Goal: Transaction & Acquisition: Purchase product/service

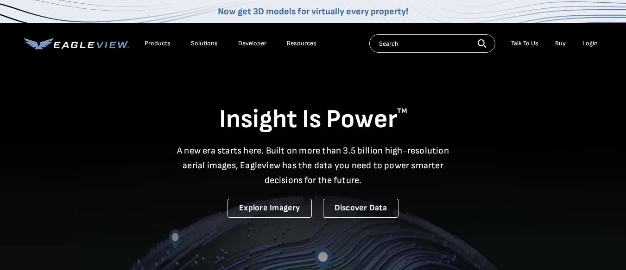
click at [587, 48] on li "Login" at bounding box center [590, 44] width 25 height 14
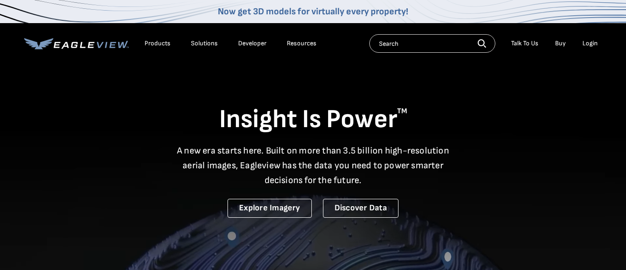
click at [588, 44] on div "Login" at bounding box center [589, 43] width 15 height 8
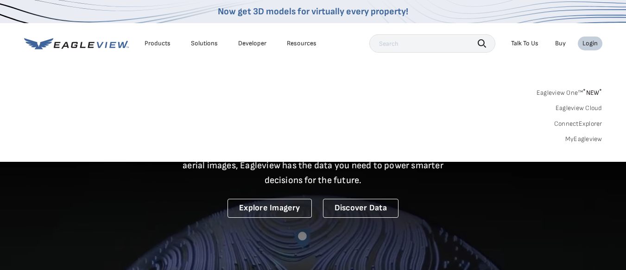
click at [581, 140] on link "MyEagleview" at bounding box center [583, 139] width 37 height 8
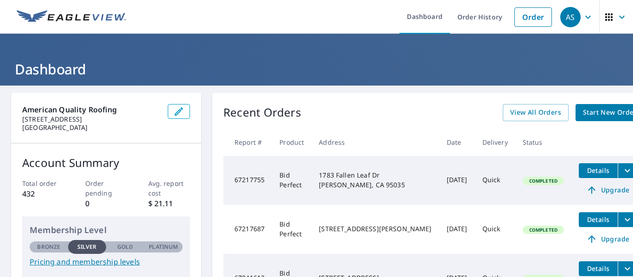
click at [583, 112] on span "Start New Order" at bounding box center [610, 113] width 54 height 12
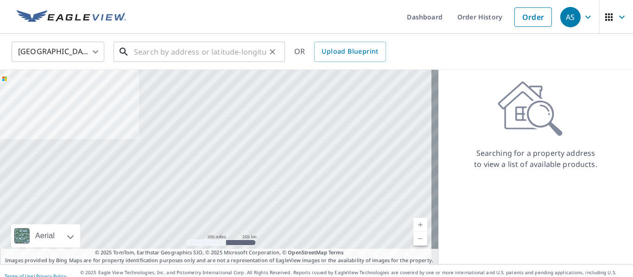
click at [251, 48] on input "text" at bounding box center [200, 52] width 132 height 26
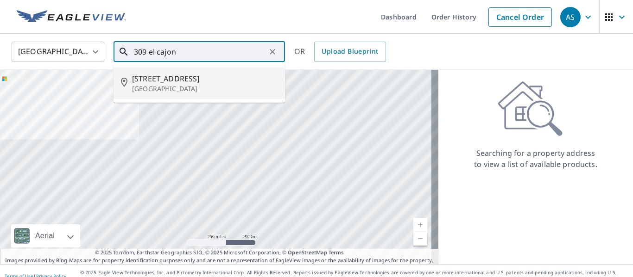
click at [165, 83] on span "[STREET_ADDRESS]" at bounding box center [204, 78] width 145 height 11
type input "[STREET_ADDRESS]"
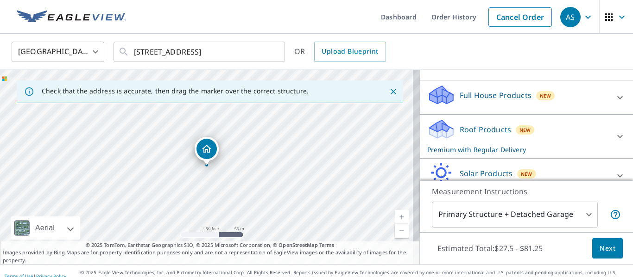
scroll to position [87, 0]
click at [614, 135] on icon at bounding box center [619, 135] width 11 height 11
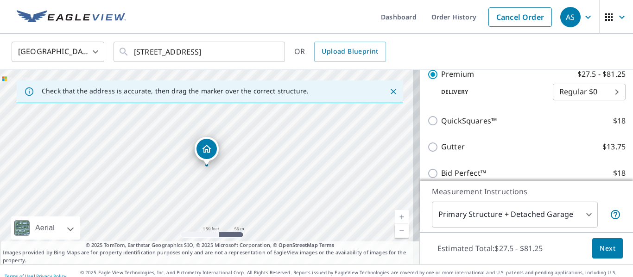
scroll to position [181, 0]
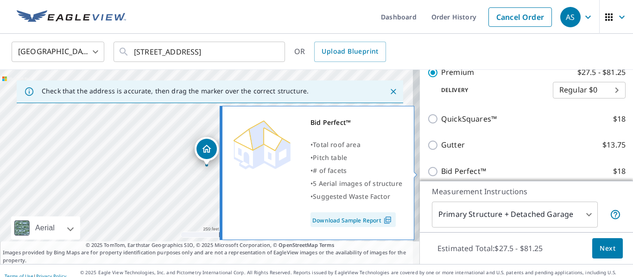
click at [427, 168] on input "Bid Perfect™ $18" at bounding box center [434, 171] width 14 height 11
checkbox input "true"
checkbox input "false"
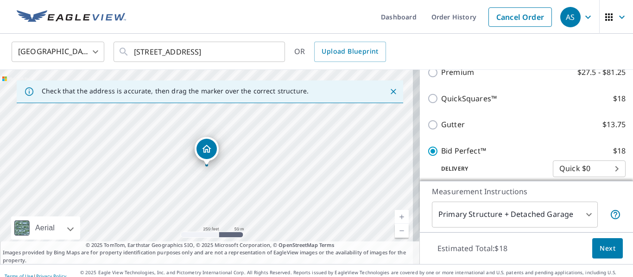
click at [596, 239] on button "Next" at bounding box center [607, 249] width 31 height 21
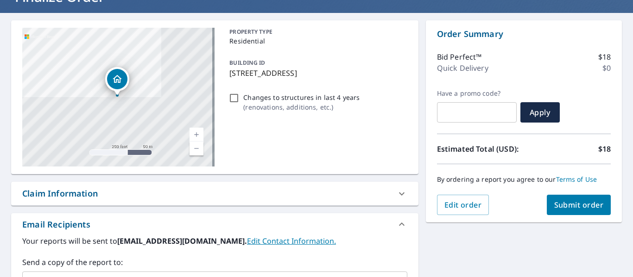
scroll to position [71, 0]
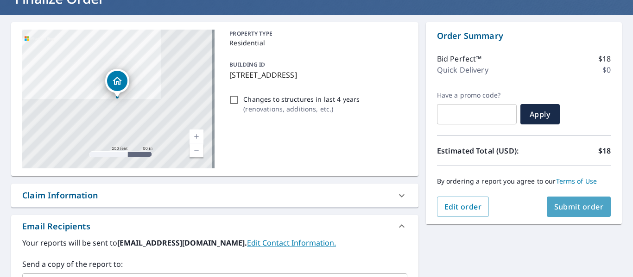
click at [579, 202] on span "Submit order" at bounding box center [579, 207] width 50 height 10
checkbox input "true"
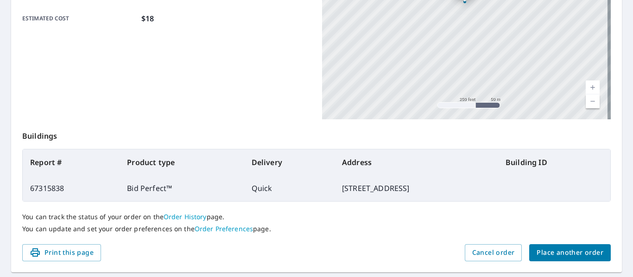
scroll to position [246, 0]
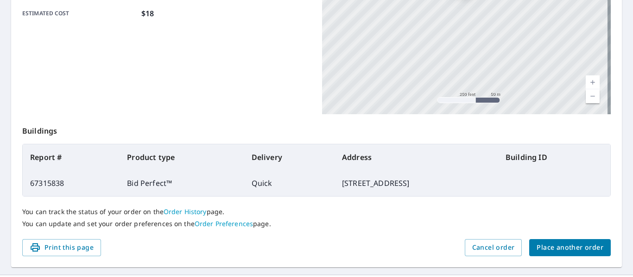
click at [560, 244] on span "Place another order" at bounding box center [569, 248] width 67 height 12
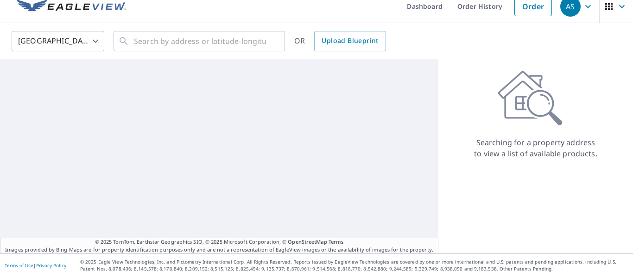
scroll to position [11, 0]
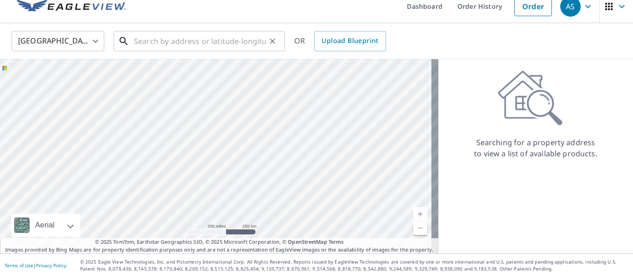
click at [157, 43] on input "text" at bounding box center [200, 41] width 132 height 26
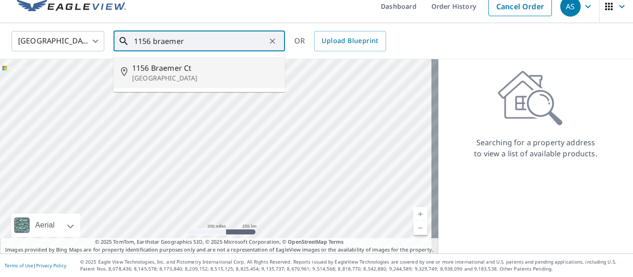
click at [155, 66] on span "1156 Braemer Ct" at bounding box center [204, 68] width 145 height 11
type input "1156 Braemer Ct [GEOGRAPHIC_DATA]"
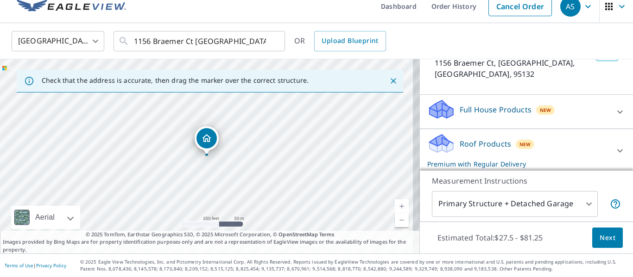
scroll to position [72, 0]
click at [614, 145] on icon at bounding box center [619, 150] width 11 height 11
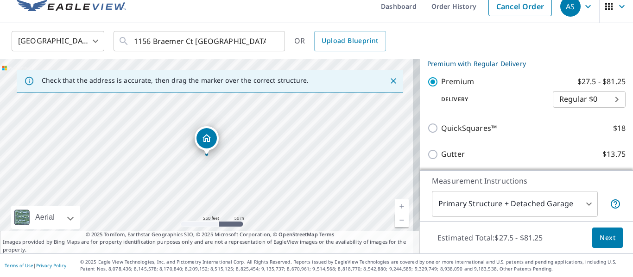
scroll to position [239, 0]
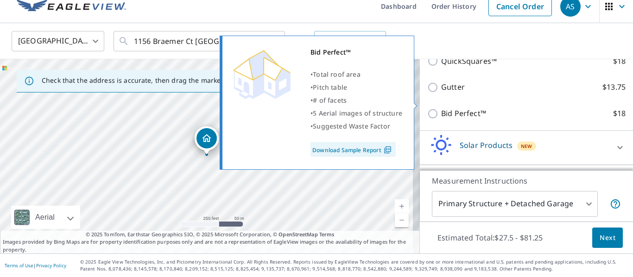
click at [427, 108] on input "Bid Perfect™ $18" at bounding box center [434, 113] width 14 height 11
checkbox input "true"
checkbox input "false"
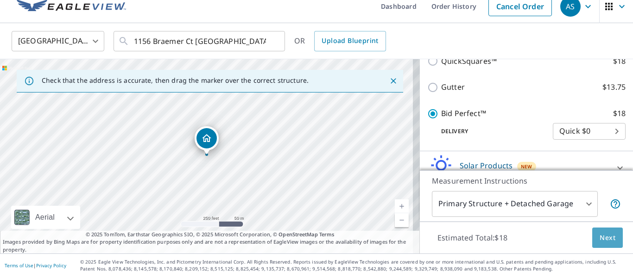
click at [592, 236] on button "Next" at bounding box center [607, 238] width 31 height 21
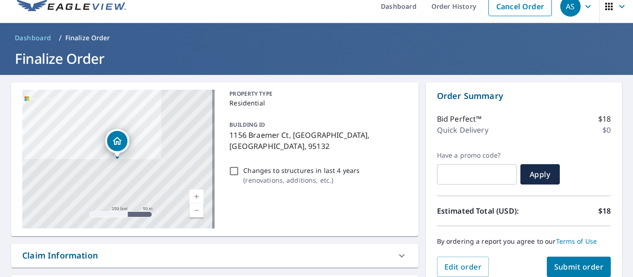
click at [577, 263] on span "Submit order" at bounding box center [579, 267] width 50 height 10
checkbox input "true"
